Goal: Check status: Check status

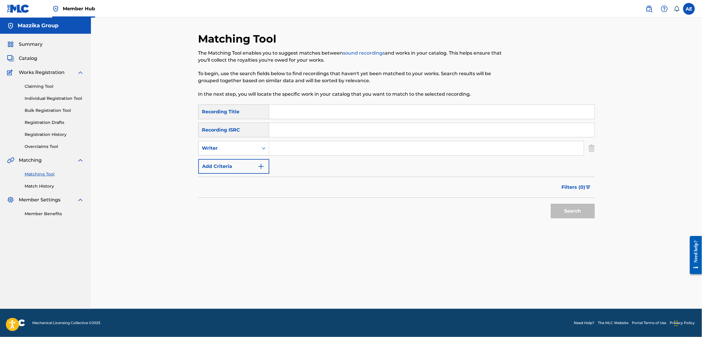
click at [297, 132] on input "Search Form" at bounding box center [431, 130] width 325 height 14
paste input "LBA081122394"
type input "LBA081122394"
click at [551, 204] on button "Search" at bounding box center [573, 211] width 44 height 15
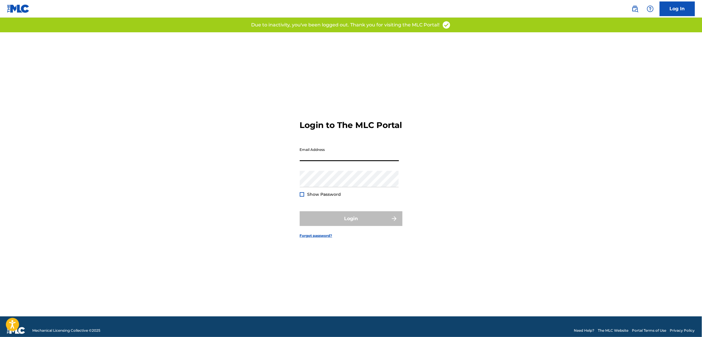
click at [329, 161] on input "Email Address" at bounding box center [349, 152] width 99 height 17
click at [339, 161] on input "Email Address" at bounding box center [349, 152] width 99 height 17
type input "[PERSON_NAME][EMAIL_ADDRESS][PERSON_NAME][DOMAIN_NAME]"
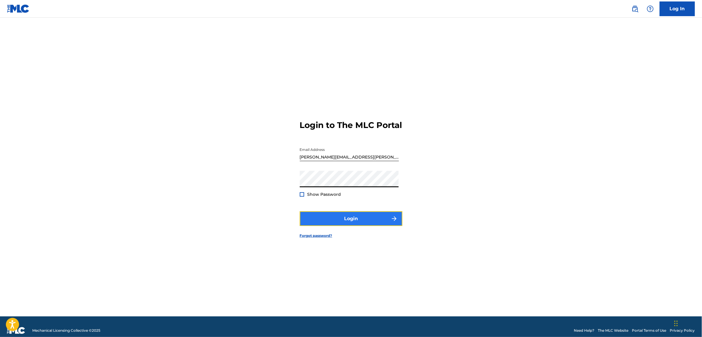
click at [326, 218] on button "Login" at bounding box center [351, 218] width 103 height 15
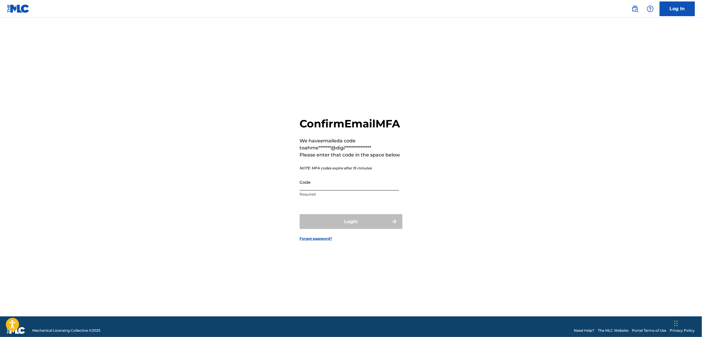
click at [323, 190] on input "Code" at bounding box center [349, 182] width 99 height 17
paste input "833112"
type input "833112"
click at [300, 214] on button "Login" at bounding box center [351, 221] width 103 height 15
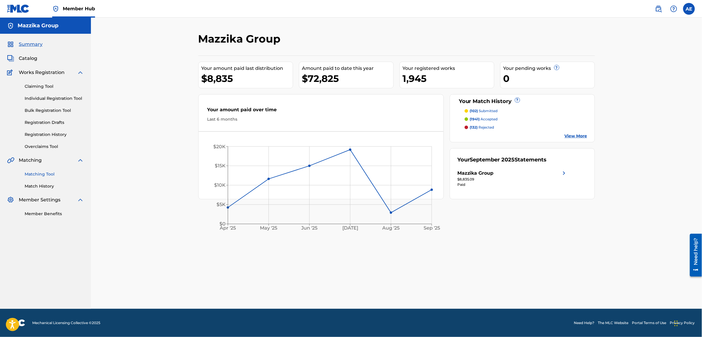
click at [37, 173] on link "Matching Tool" at bounding box center [54, 174] width 59 height 6
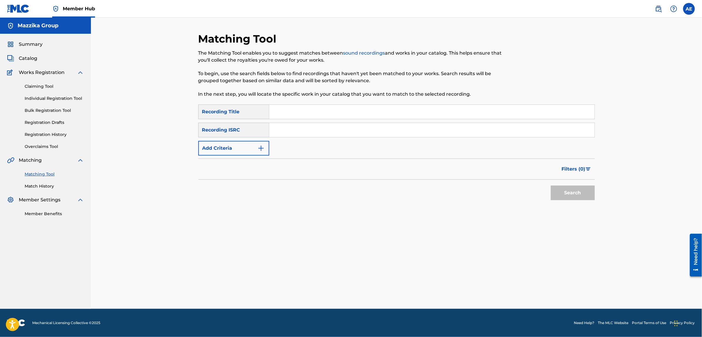
click at [297, 129] on input "Search Form" at bounding box center [431, 130] width 325 height 14
paste input "LBA081122394"
click at [551, 185] on button "Search" at bounding box center [573, 192] width 44 height 15
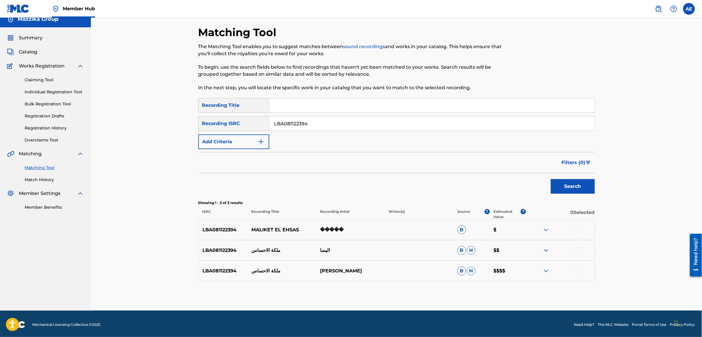
scroll to position [8, 0]
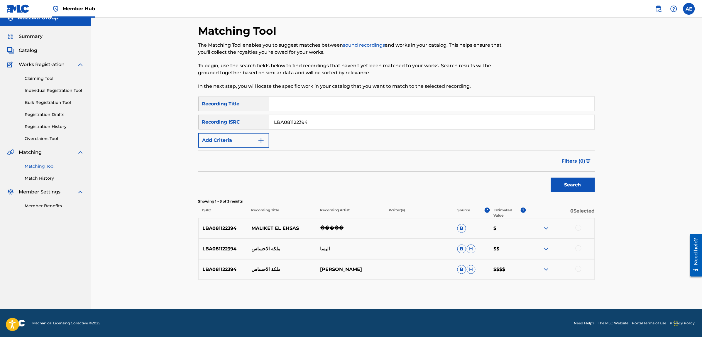
click at [546, 266] on img at bounding box center [546, 269] width 7 height 7
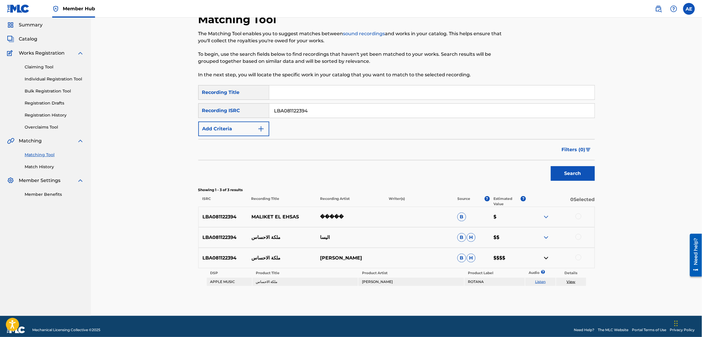
scroll to position [26, 0]
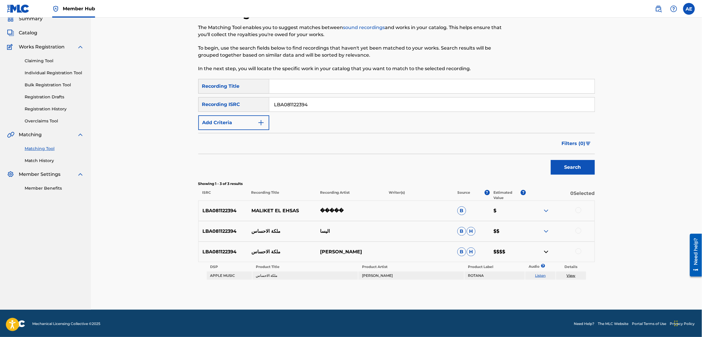
click at [546, 229] on img at bounding box center [546, 231] width 7 height 7
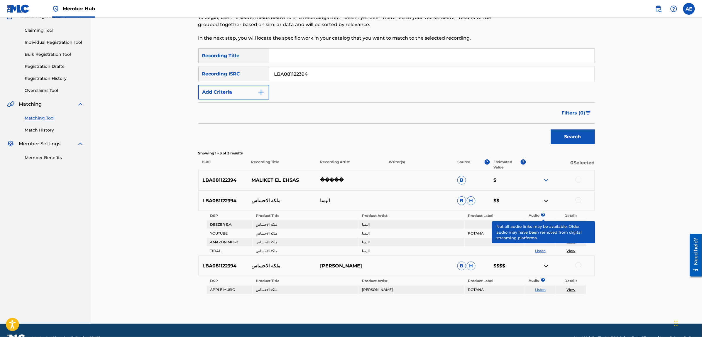
scroll to position [69, 0]
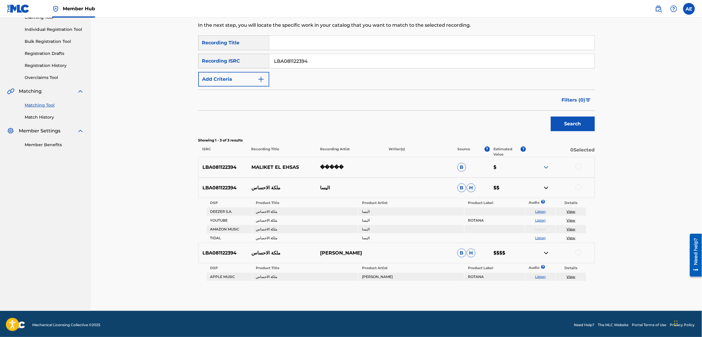
click at [546, 166] on img at bounding box center [546, 167] width 7 height 7
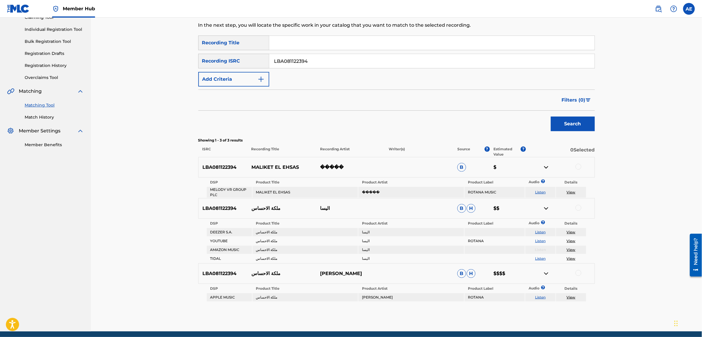
click at [546, 166] on img at bounding box center [546, 167] width 7 height 7
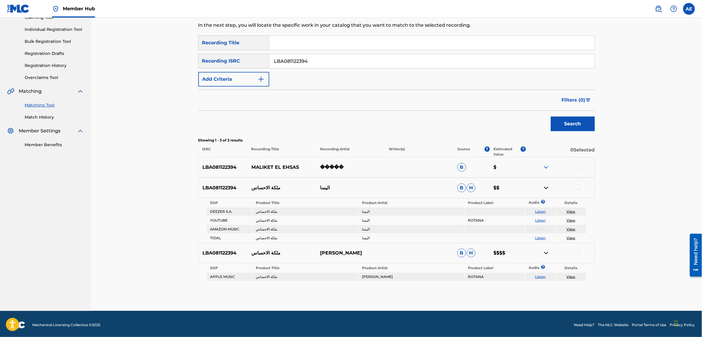
click at [546, 187] on img at bounding box center [546, 187] width 7 height 7
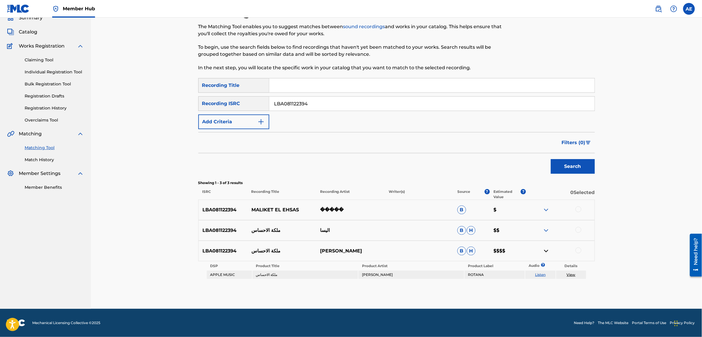
scroll to position [26, 0]
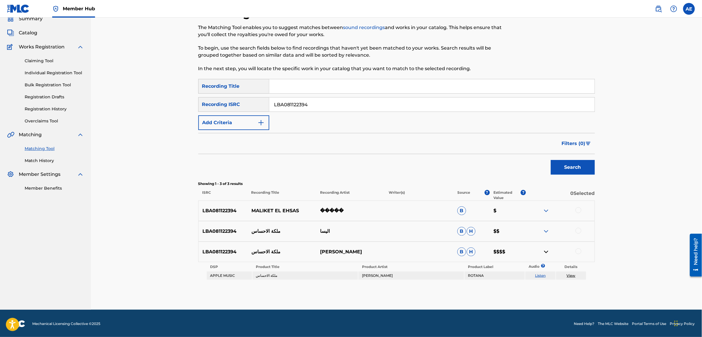
click at [546, 251] on img at bounding box center [546, 251] width 7 height 7
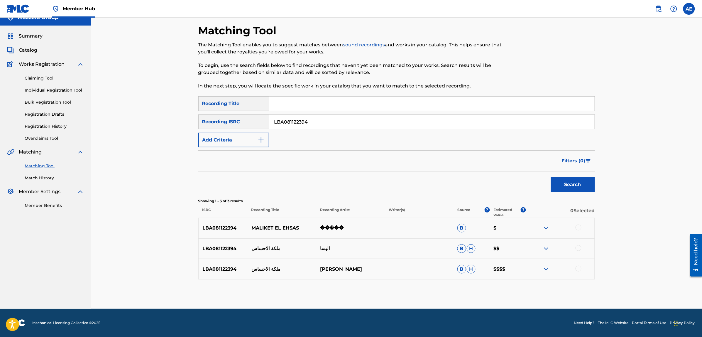
scroll to position [8, 0]
drag, startPoint x: 326, startPoint y: 120, endPoint x: 232, endPoint y: 123, distance: 93.9
click at [232, 123] on div "SearchWithCriteria87f0e1ca-6a84-457b-ba0d-f9a21272be4d Recording ISRC LBA081122…" at bounding box center [396, 122] width 397 height 15
paste input "402"
type input "LBA081122402"
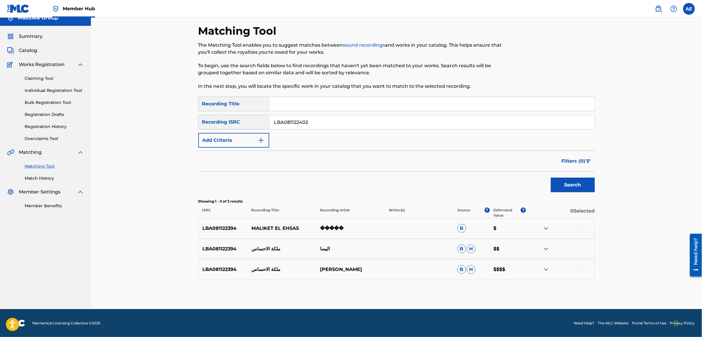
click at [551, 178] on button "Search" at bounding box center [573, 185] width 44 height 15
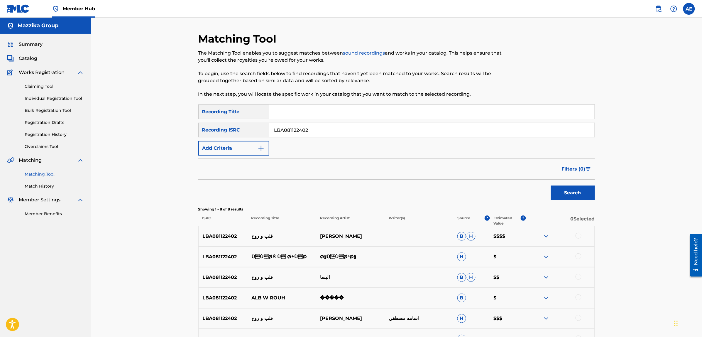
drag, startPoint x: 314, startPoint y: 132, endPoint x: 194, endPoint y: 146, distance: 121.0
click at [194, 146] on div "Matching Tool The Matching Tool enables you to suggest matches between sound re…" at bounding box center [396, 225] width 411 height 387
paste input "LBA081122397"
type input "LBA081122397"
click at [551, 185] on button "Search" at bounding box center [573, 192] width 44 height 15
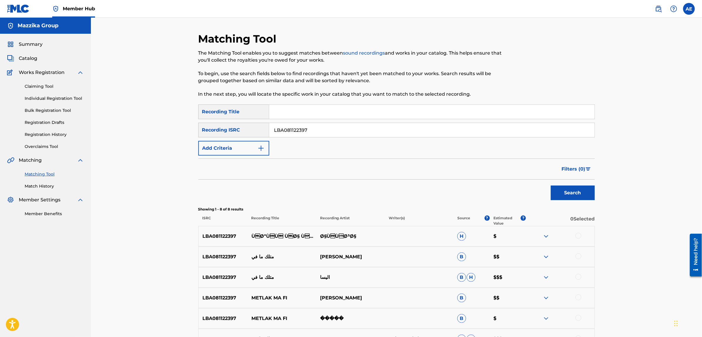
drag, startPoint x: 318, startPoint y: 129, endPoint x: 230, endPoint y: 125, distance: 88.7
click at [231, 125] on div "SearchWithCriteria87f0e1ca-6a84-457b-ba0d-f9a21272be4d Recording ISRC LBA081122…" at bounding box center [396, 130] width 397 height 15
paste input "LBA082000137"
type input "LBA082000137"
click at [551, 185] on button "Search" at bounding box center [573, 192] width 44 height 15
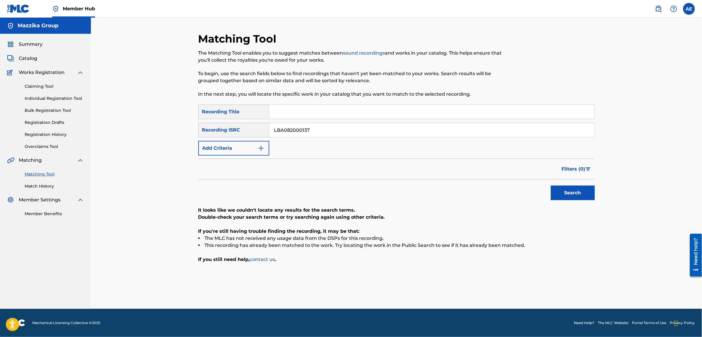
drag, startPoint x: 319, startPoint y: 130, endPoint x: 206, endPoint y: 131, distance: 112.7
click at [206, 131] on div "SearchWithCriteria87f0e1ca-6a84-457b-ba0d-f9a21272be4d Recording ISRC LBA082000…" at bounding box center [396, 130] width 397 height 15
